Goal: Navigation & Orientation: Find specific page/section

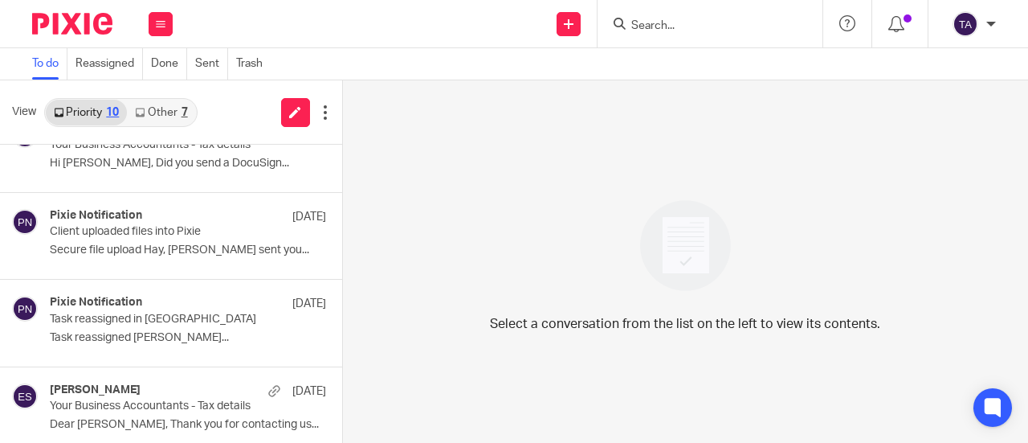
scroll to position [214, 0]
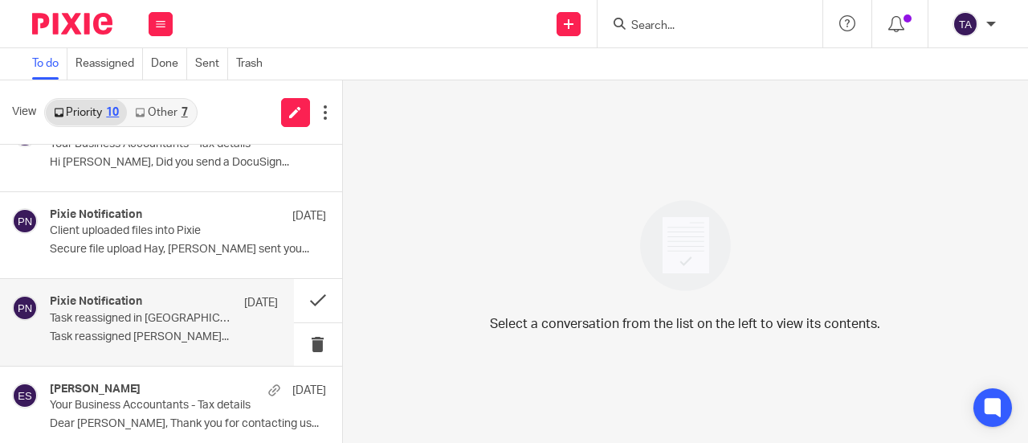
click at [156, 306] on div "Pixie Notification [DATE]" at bounding box center [164, 303] width 228 height 16
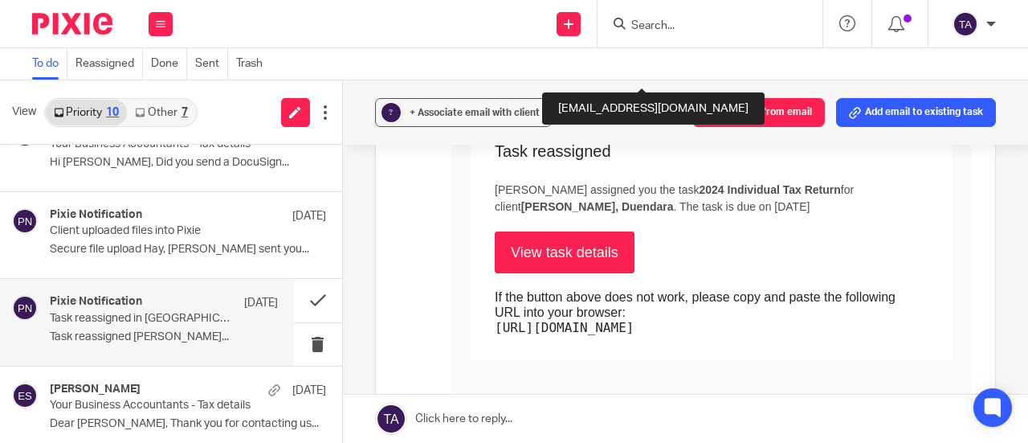
scroll to position [356, 0]
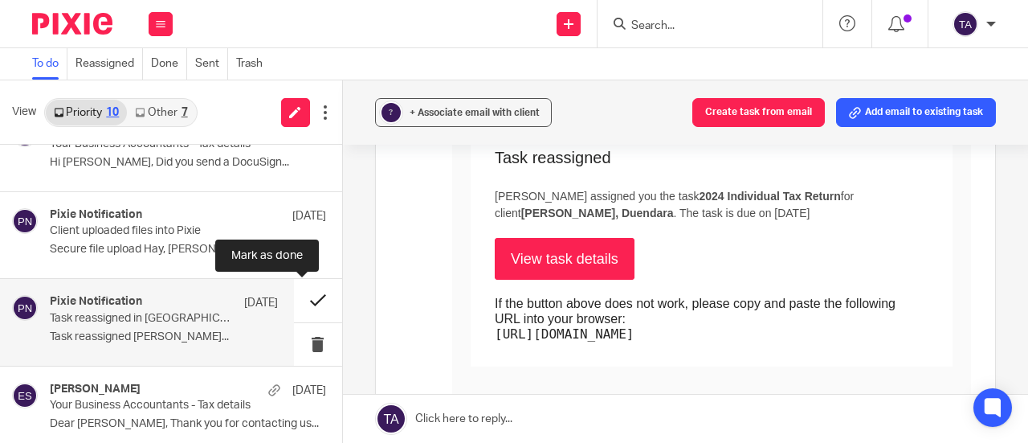
click at [297, 301] on button at bounding box center [318, 300] width 48 height 43
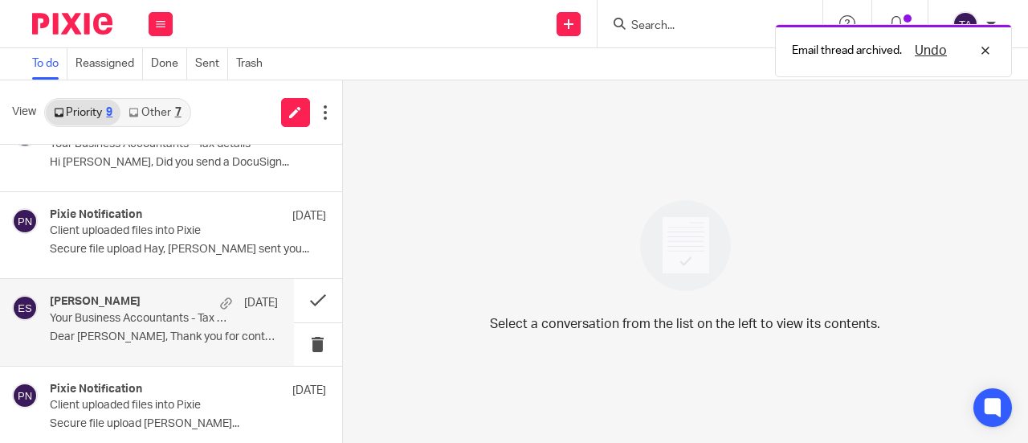
click at [215, 348] on div "[PERSON_NAME] [DATE] Your Business Accountants - Tax details Dear [PERSON_NAME]…" at bounding box center [164, 322] width 228 height 54
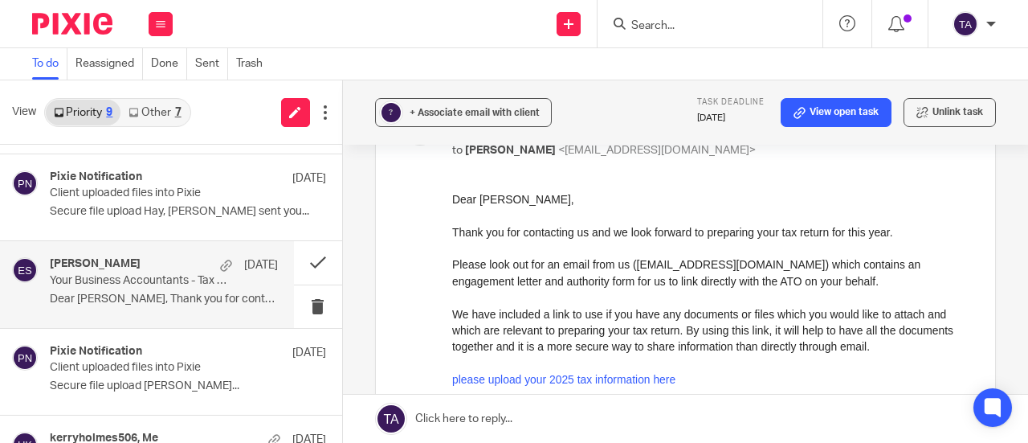
scroll to position [0, 0]
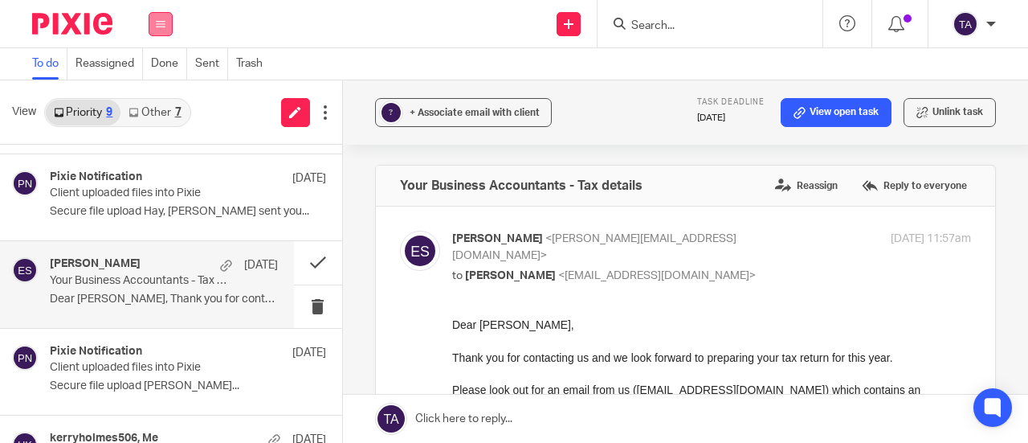
click at [167, 22] on button at bounding box center [161, 24] width 24 height 24
click at [149, 72] on link "Work" at bounding box center [152, 74] width 26 height 11
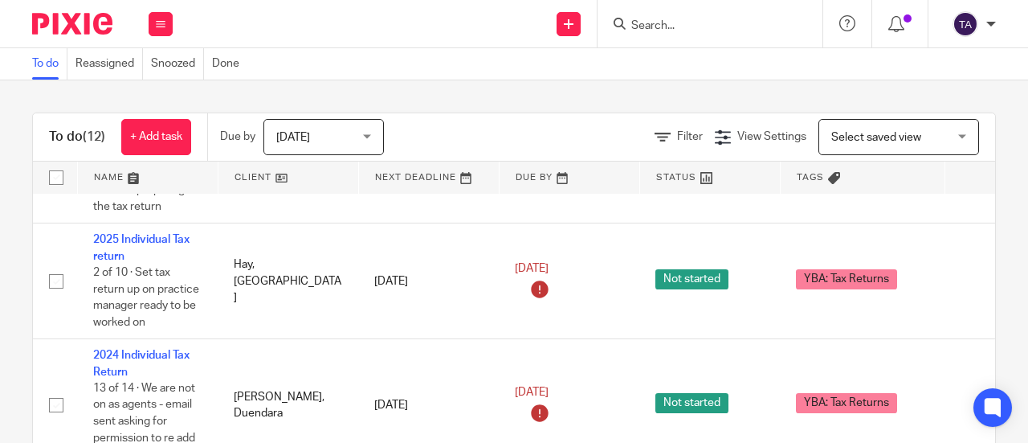
scroll to position [1189, 0]
